Goal: Check status

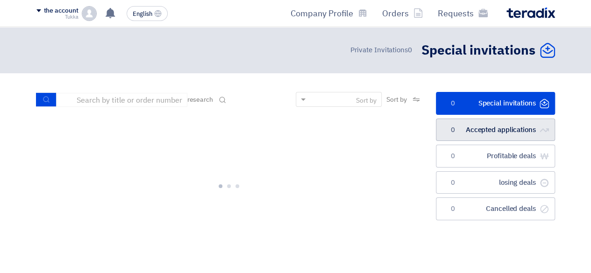
click at [510, 132] on font "Accepted applications" at bounding box center [501, 130] width 70 height 10
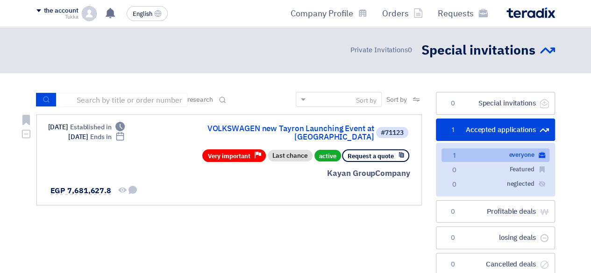
click at [308, 168] on div "Kayan Group Company" at bounding box center [298, 174] width 225 height 12
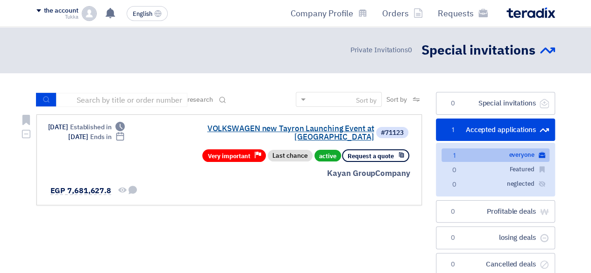
click at [324, 126] on font "VOLKSWAGEN new Tayron Launching Event at [GEOGRAPHIC_DATA]" at bounding box center [290, 133] width 167 height 20
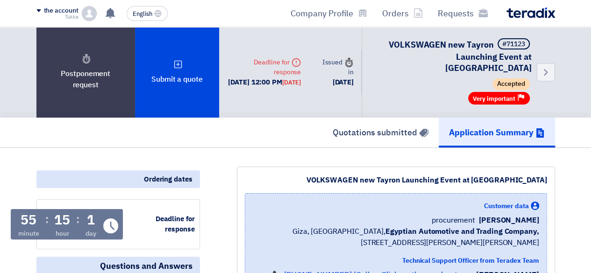
scroll to position [18, 0]
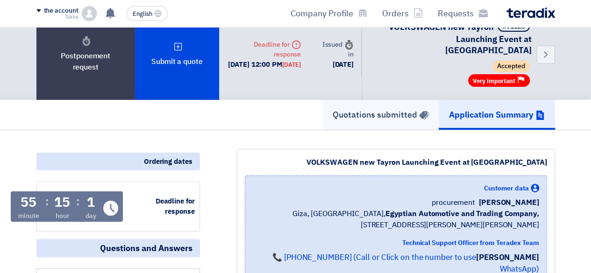
click at [372, 108] on font "Quotations submitted" at bounding box center [375, 114] width 85 height 13
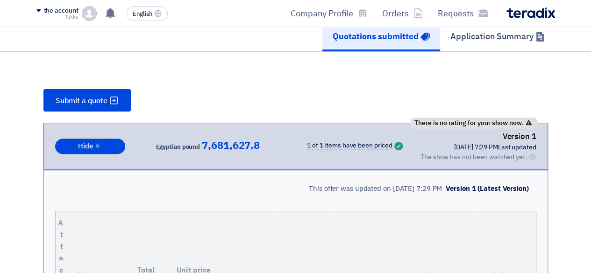
scroll to position [98, 0]
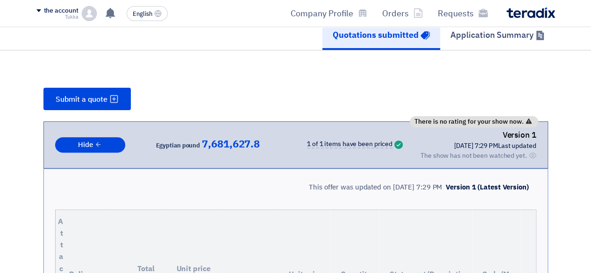
click at [505, 151] on font "The show has not been watched yet." at bounding box center [474, 156] width 107 height 10
click at [519, 152] on div "There is no rating for your show now. Version 1 Last updated [DATE] 7:29 PM Off…" at bounding box center [295, 146] width 505 height 48
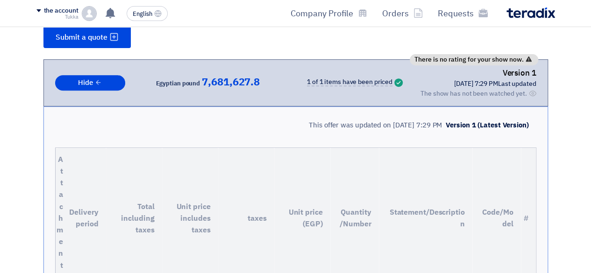
scroll to position [161, 0]
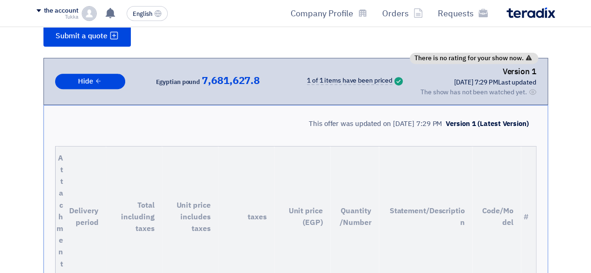
click at [534, 88] on icon "Offer is Seen" at bounding box center [532, 91] width 7 height 7
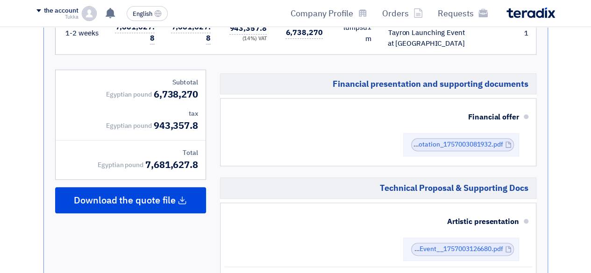
scroll to position [319, 0]
